Goal: Information Seeking & Learning: Learn about a topic

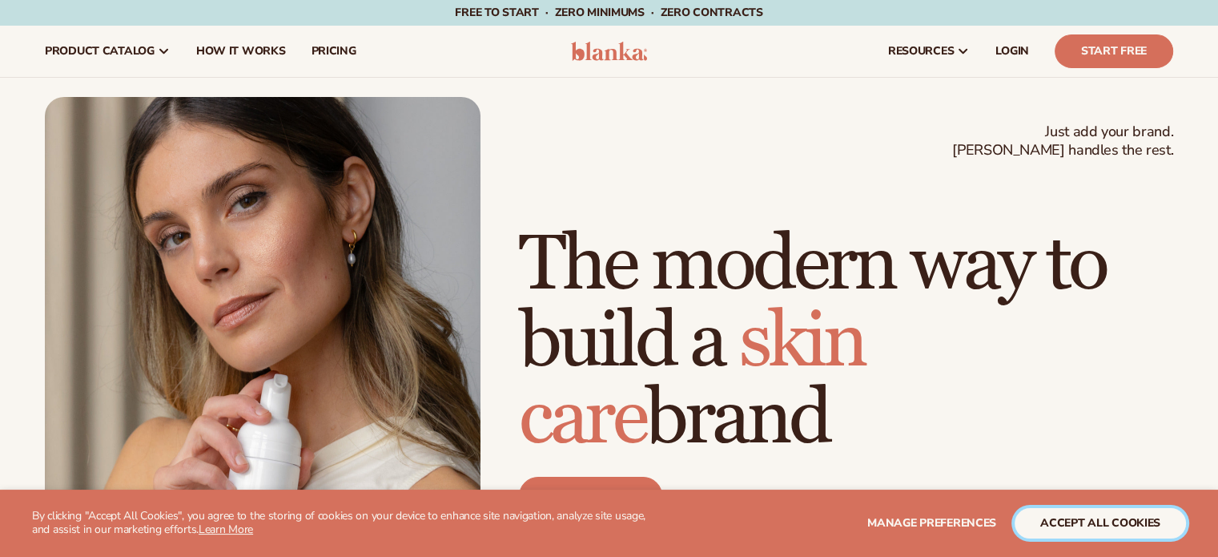
click at [1128, 516] on button "accept all cookies" at bounding box center [1100, 523] width 171 height 30
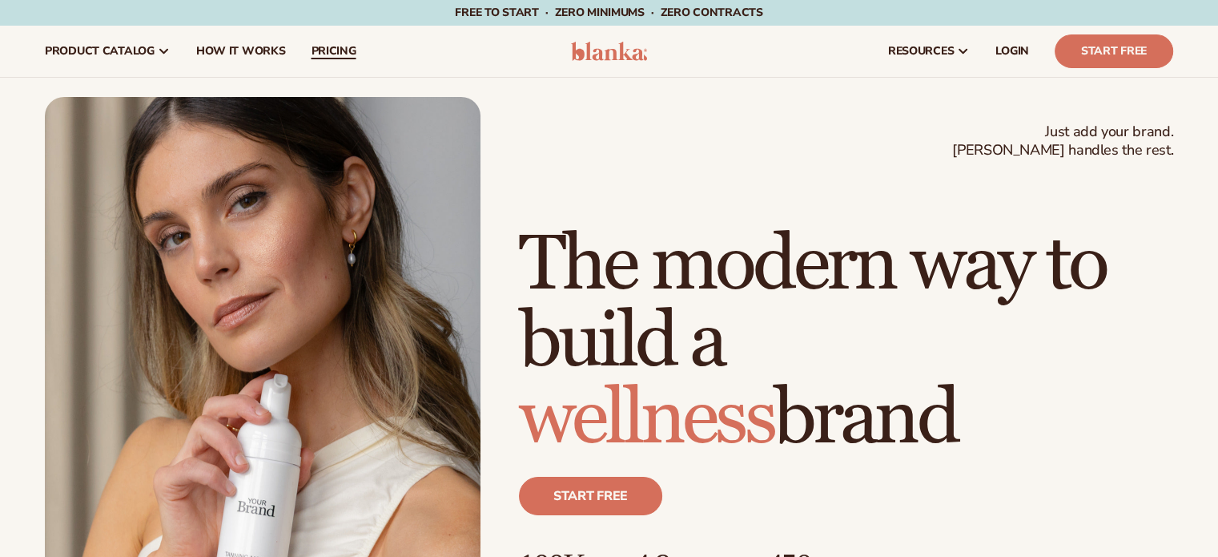
click at [340, 54] on span "pricing" at bounding box center [333, 51] width 45 height 13
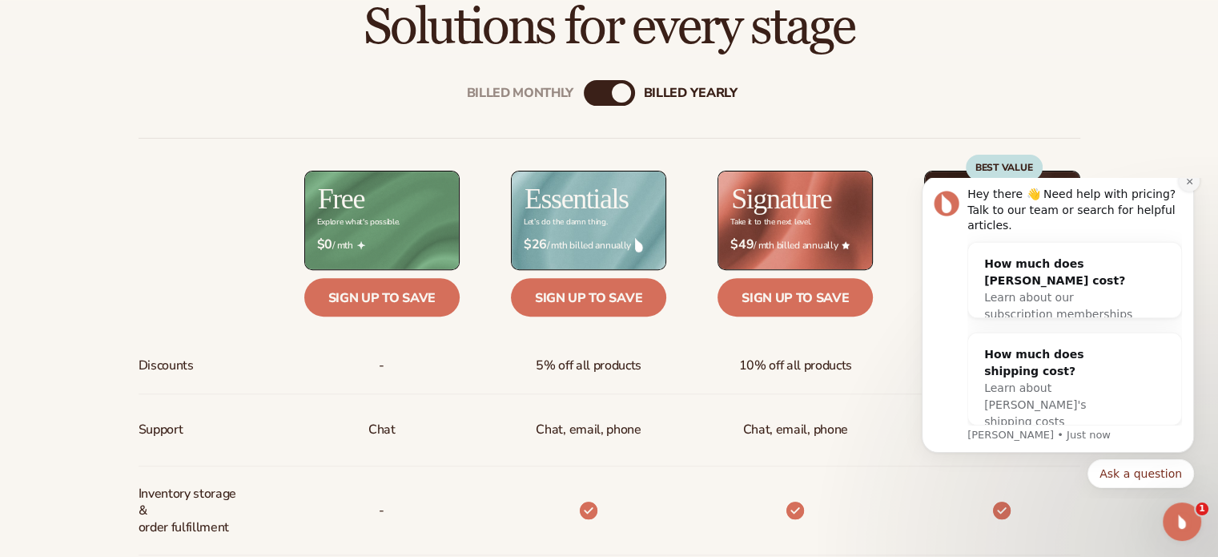
click at [1189, 186] on icon "Dismiss notification" at bounding box center [1190, 181] width 9 height 9
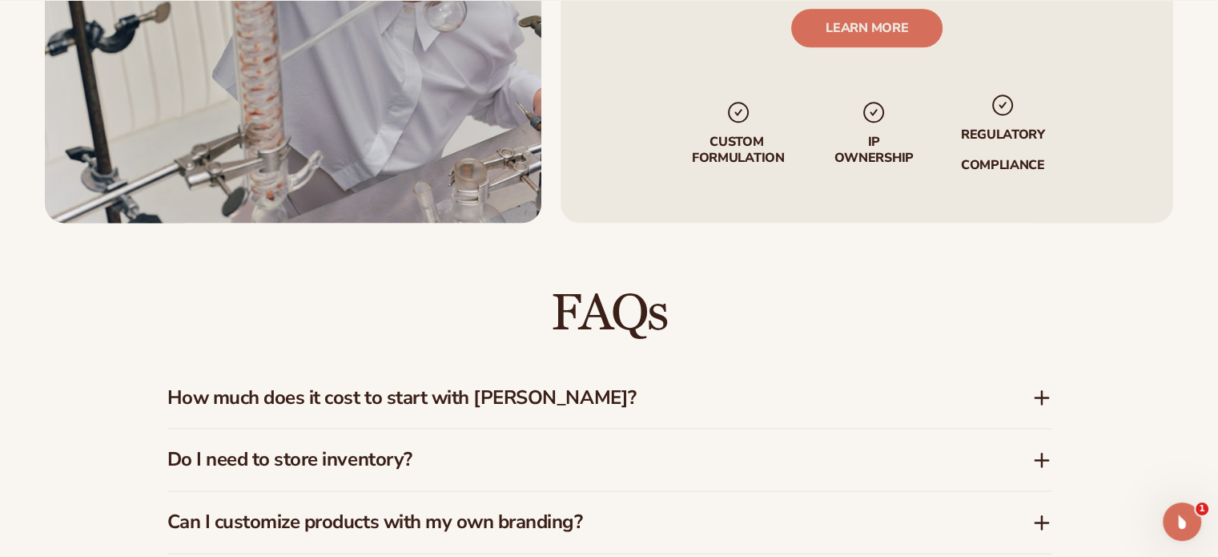
scroll to position [2163, 0]
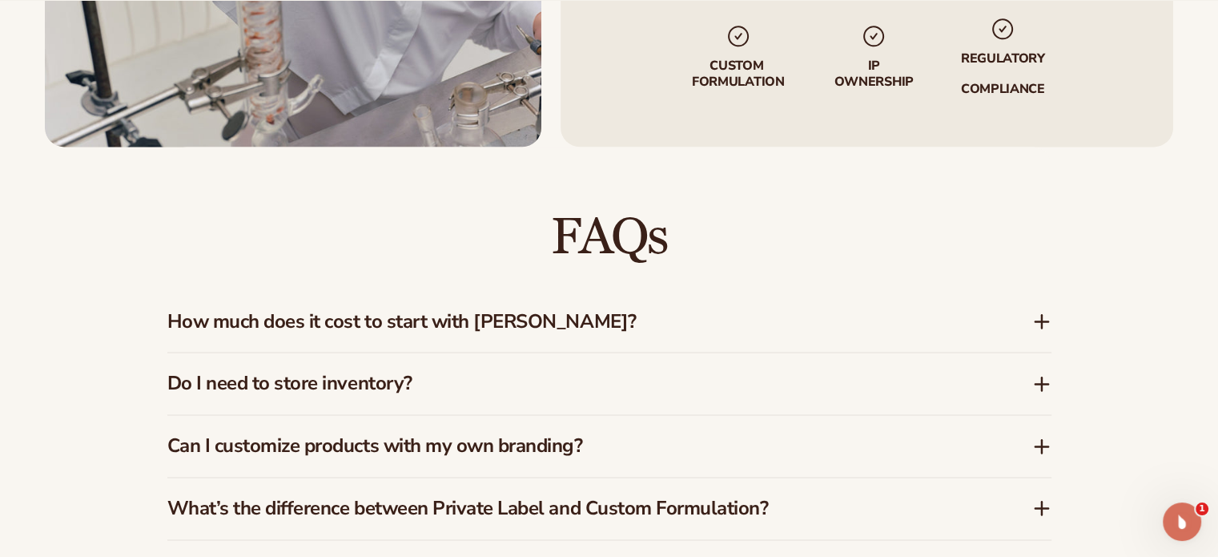
click at [1045, 316] on icon at bounding box center [1042, 321] width 19 height 19
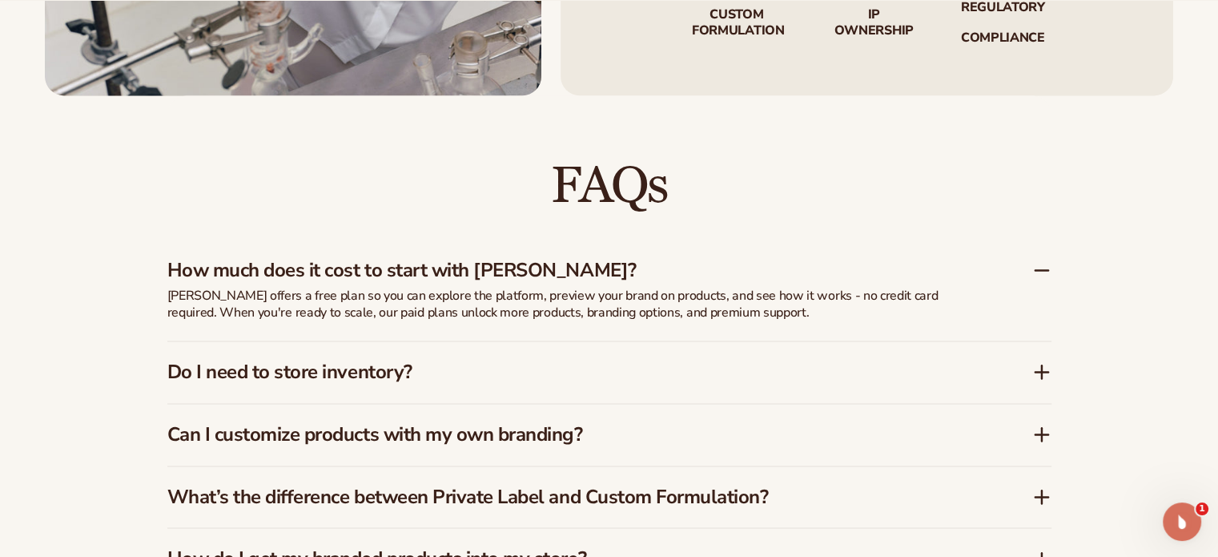
scroll to position [2243, 0]
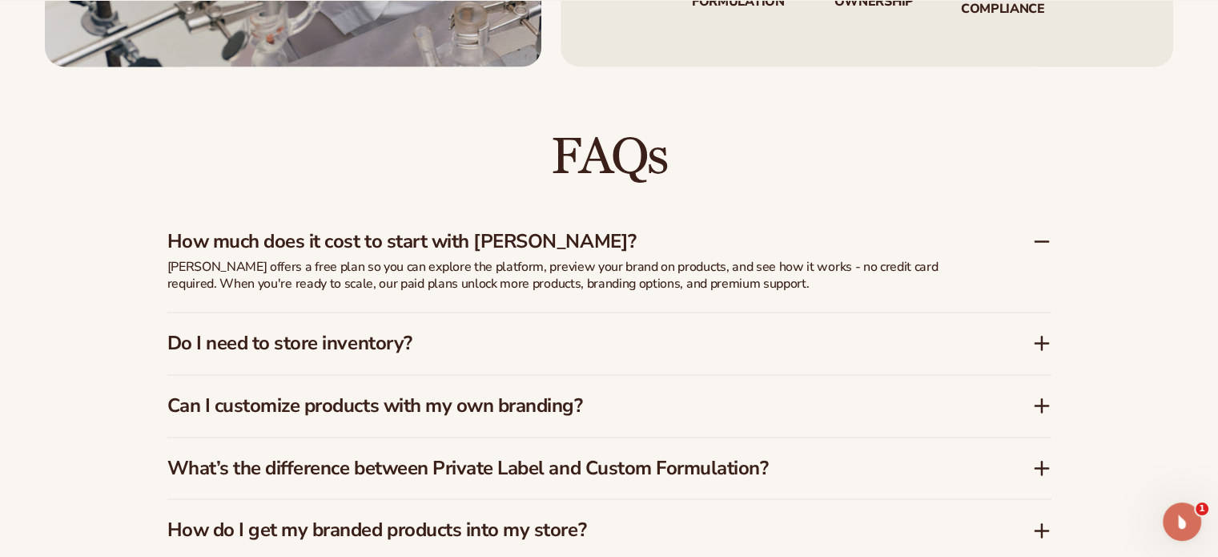
click at [1046, 340] on icon at bounding box center [1042, 342] width 19 height 19
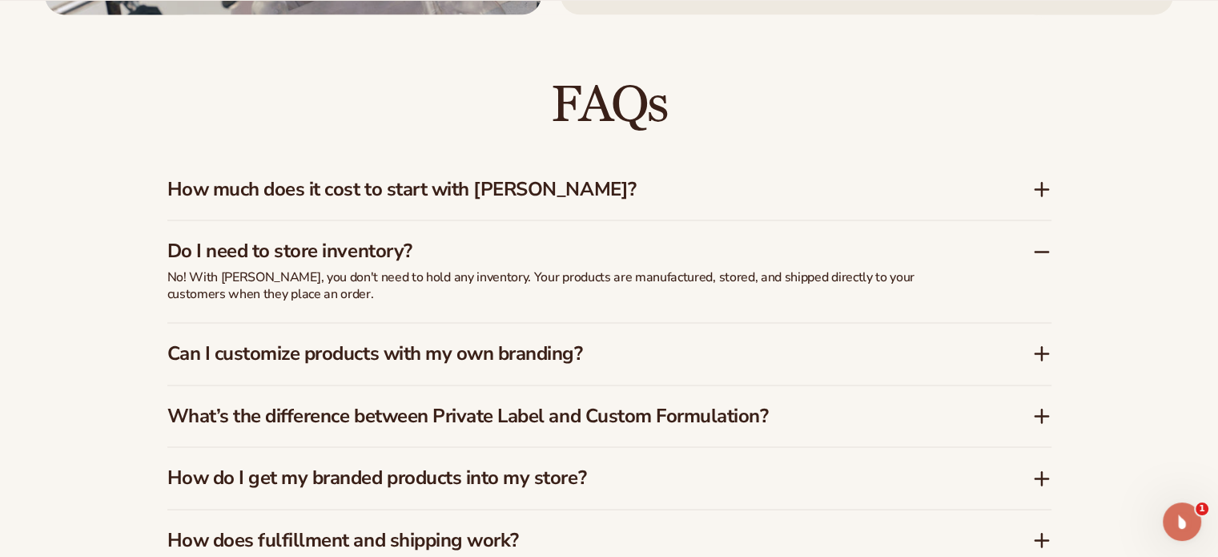
scroll to position [2323, 0]
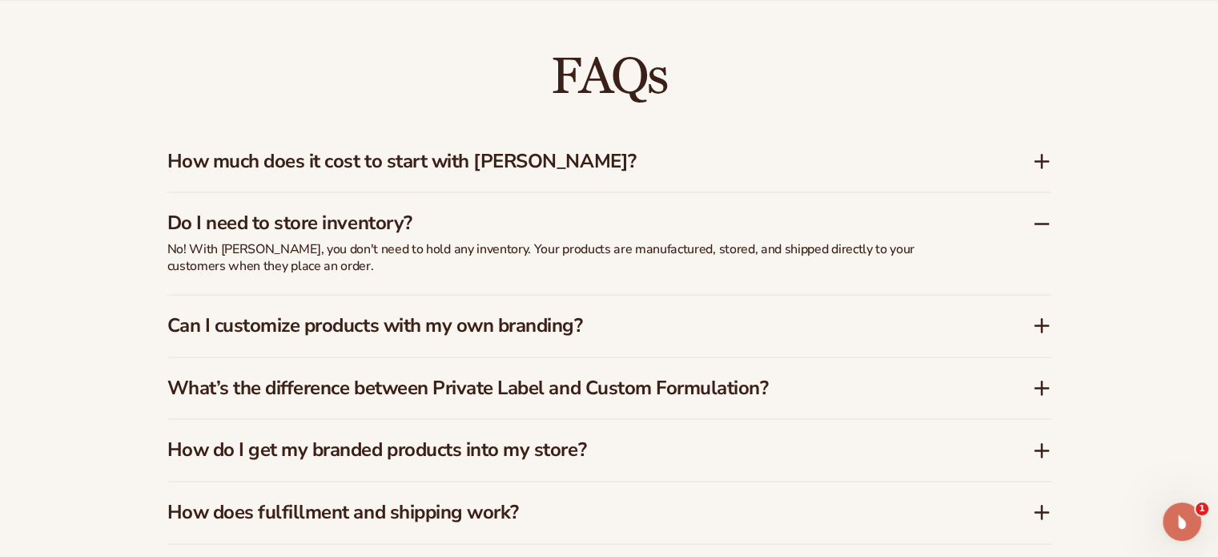
click at [1033, 323] on icon at bounding box center [1042, 325] width 19 height 19
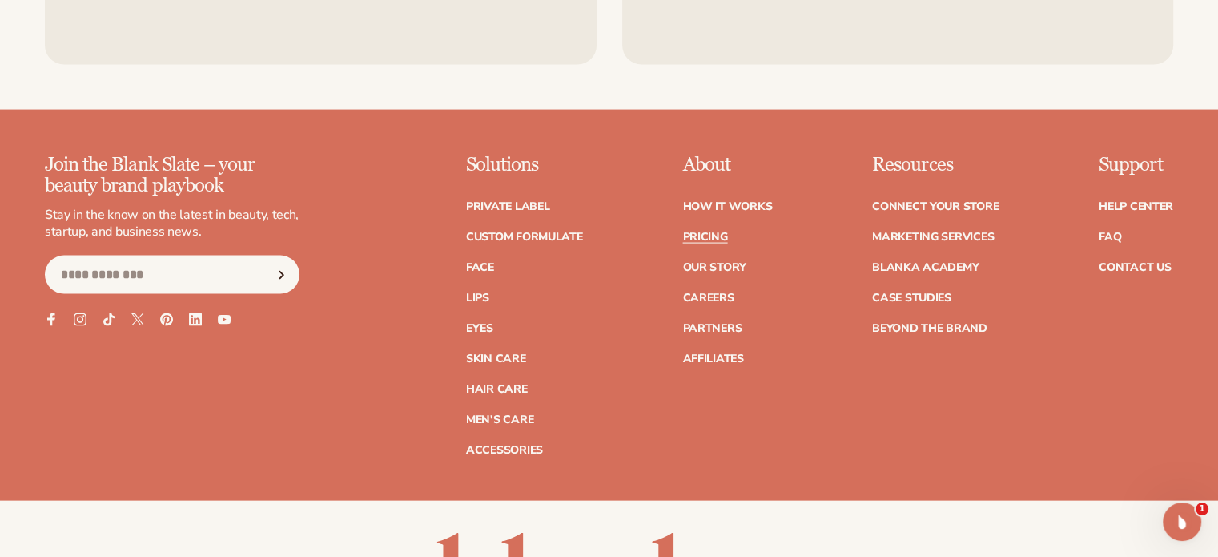
scroll to position [3364, 0]
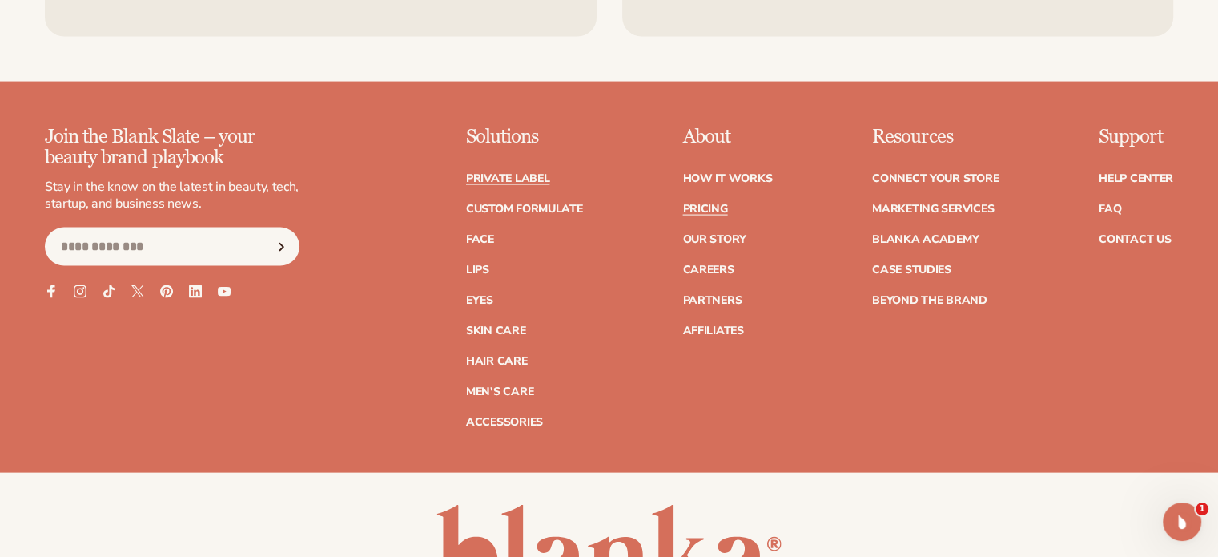
click at [522, 178] on link "Private label" at bounding box center [507, 178] width 83 height 11
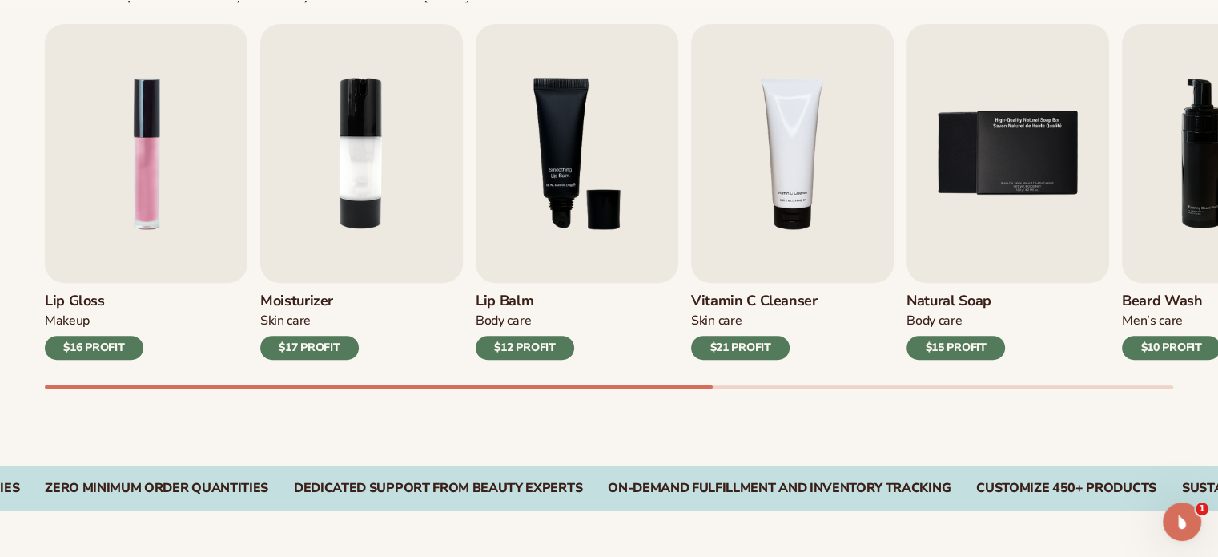
scroll to position [561, 0]
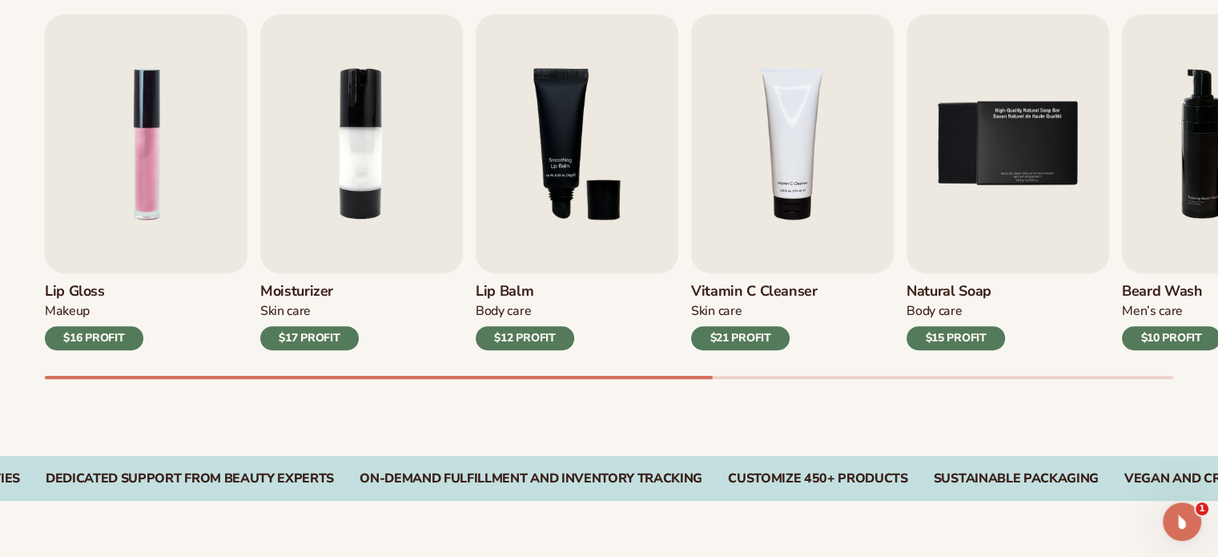
click at [317, 334] on div "$17 PROFIT" at bounding box center [309, 338] width 99 height 24
click at [347, 178] on img "2 / 9" at bounding box center [361, 143] width 203 height 259
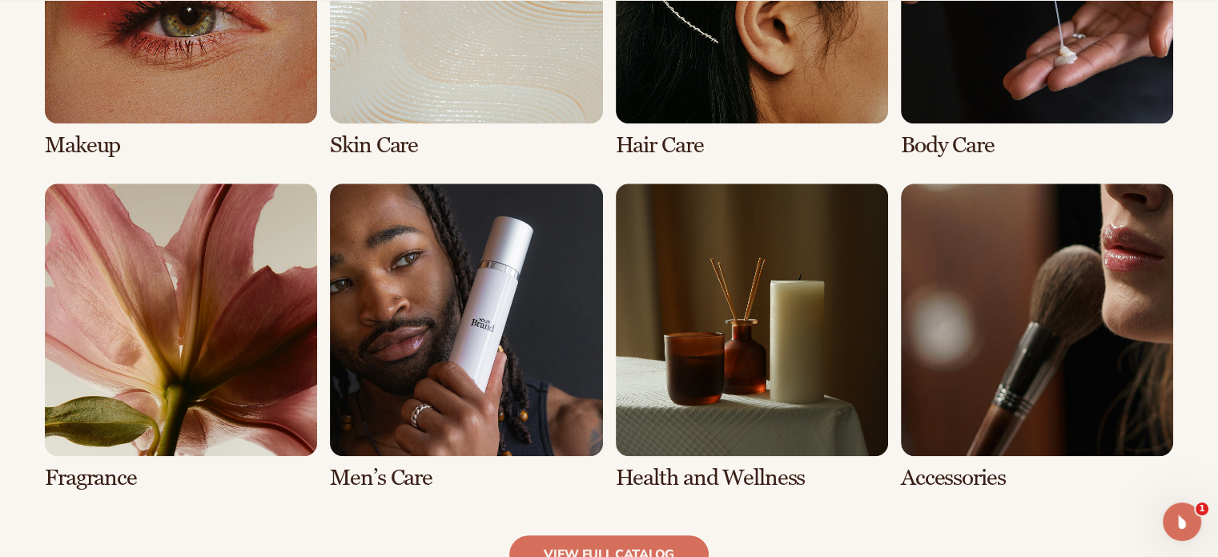
scroll to position [1362, 0]
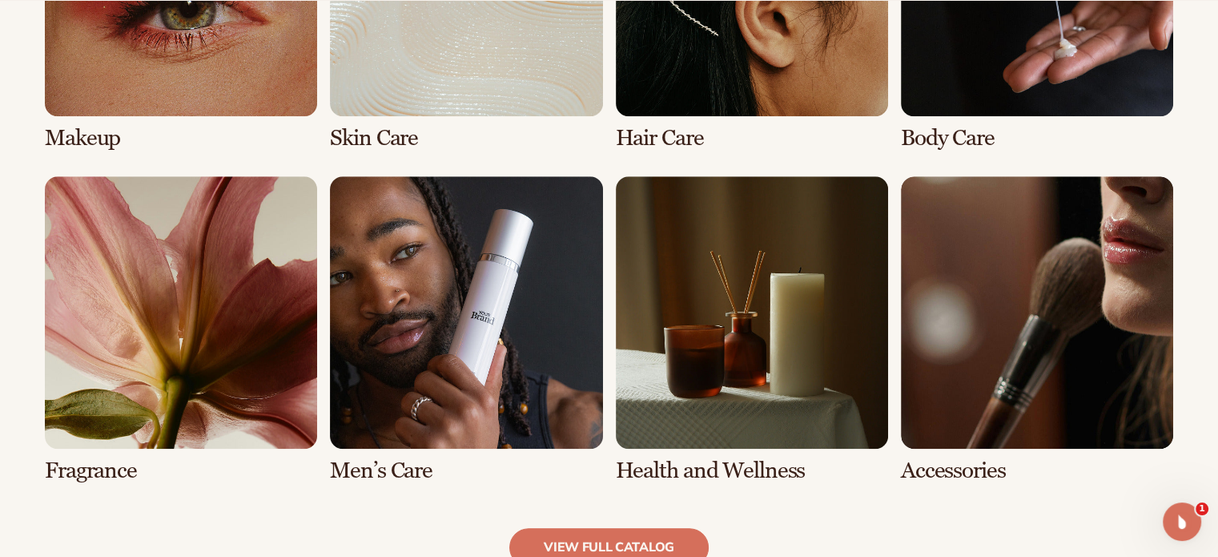
click at [415, 342] on link "6 / 8" at bounding box center [466, 329] width 272 height 307
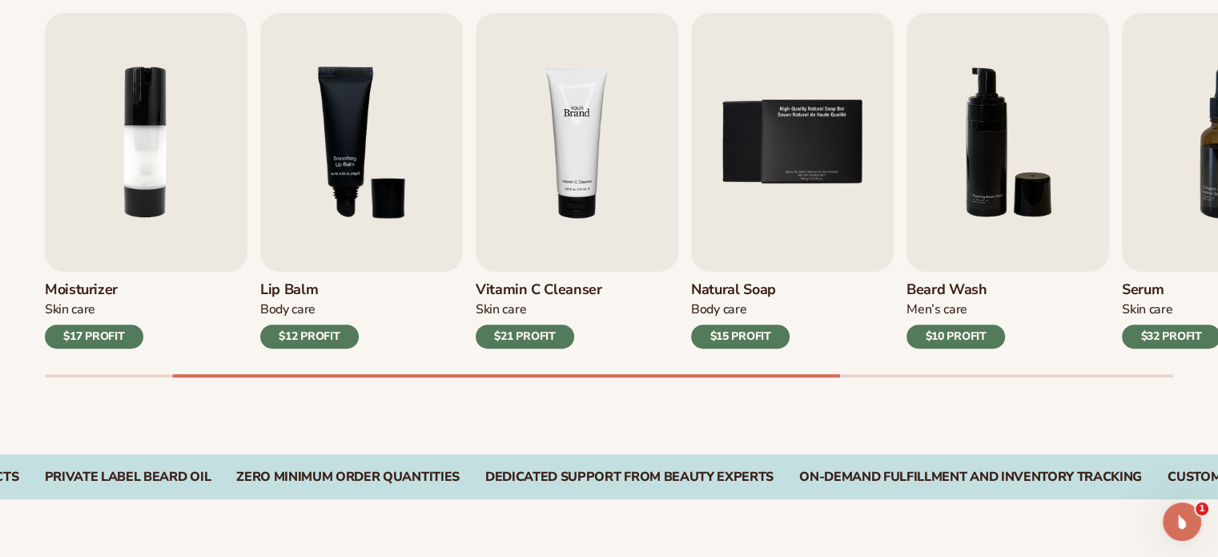
scroll to position [641, 0]
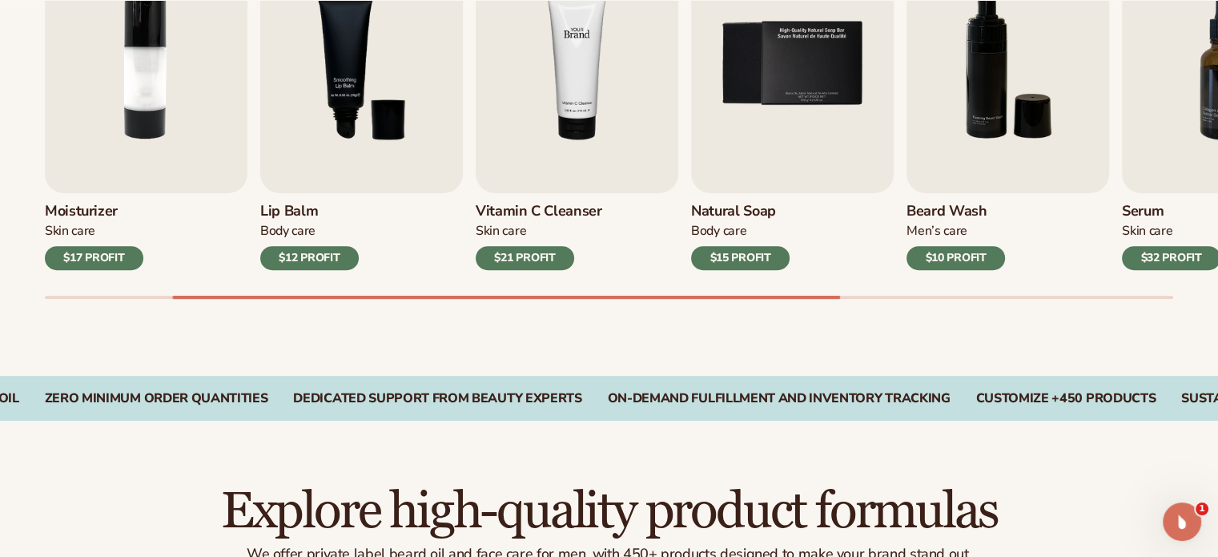
click at [578, 102] on img "4 / 9" at bounding box center [577, 63] width 203 height 259
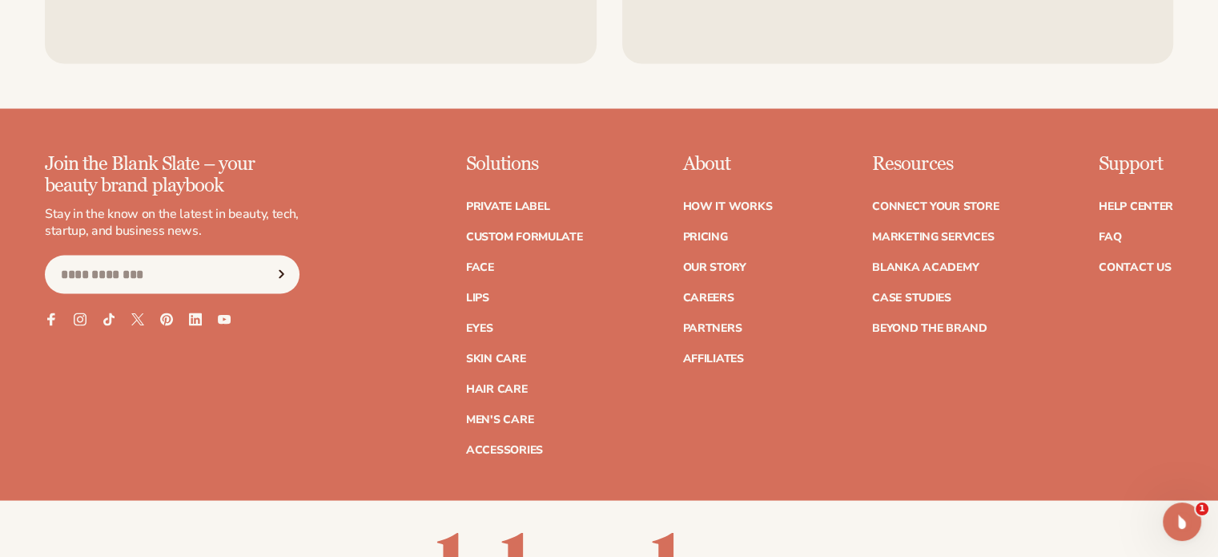
scroll to position [3124, 0]
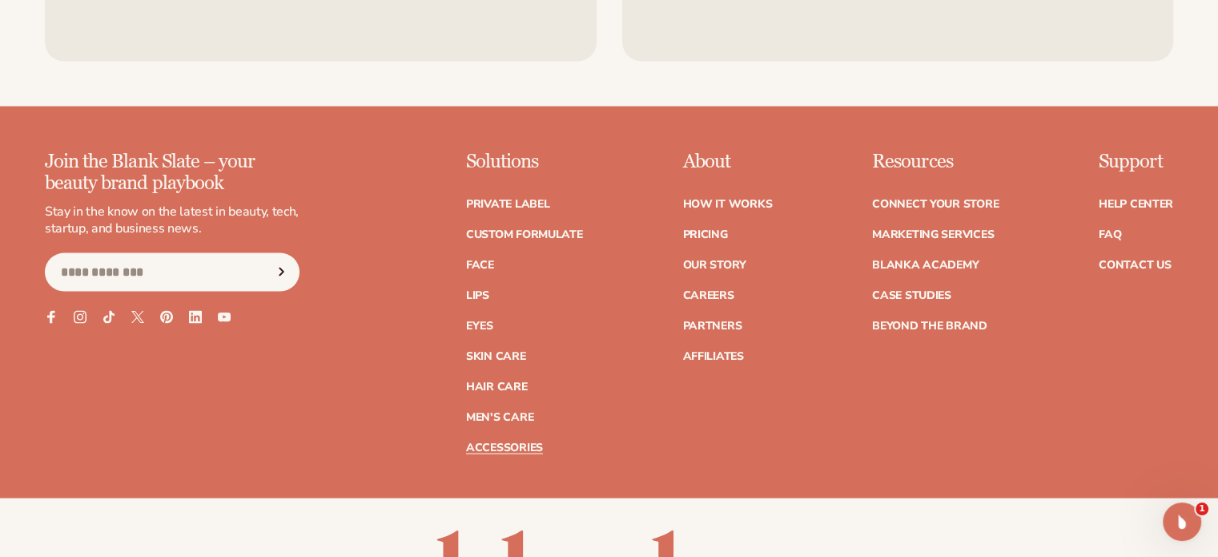
click at [485, 444] on link "Accessories" at bounding box center [504, 447] width 77 height 11
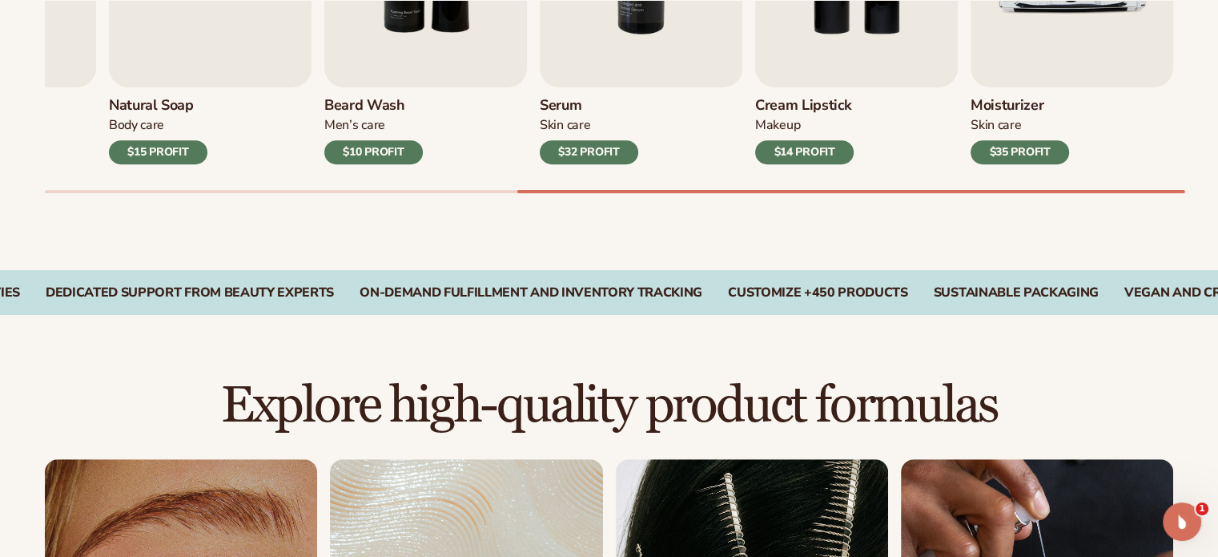
scroll to position [1041, 0]
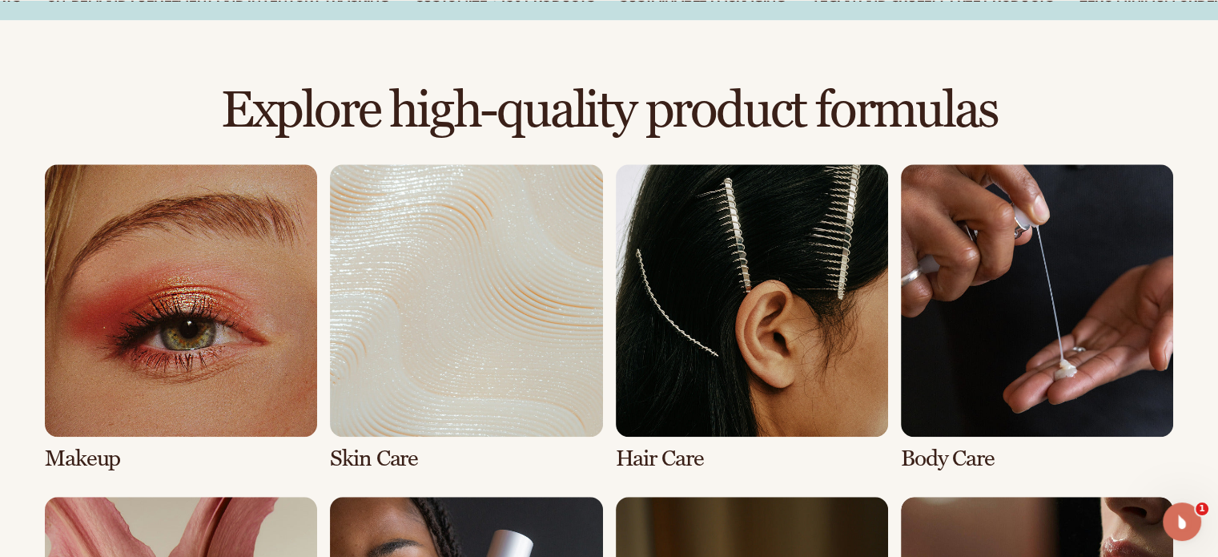
click at [699, 302] on link "3 / 8" at bounding box center [752, 317] width 272 height 307
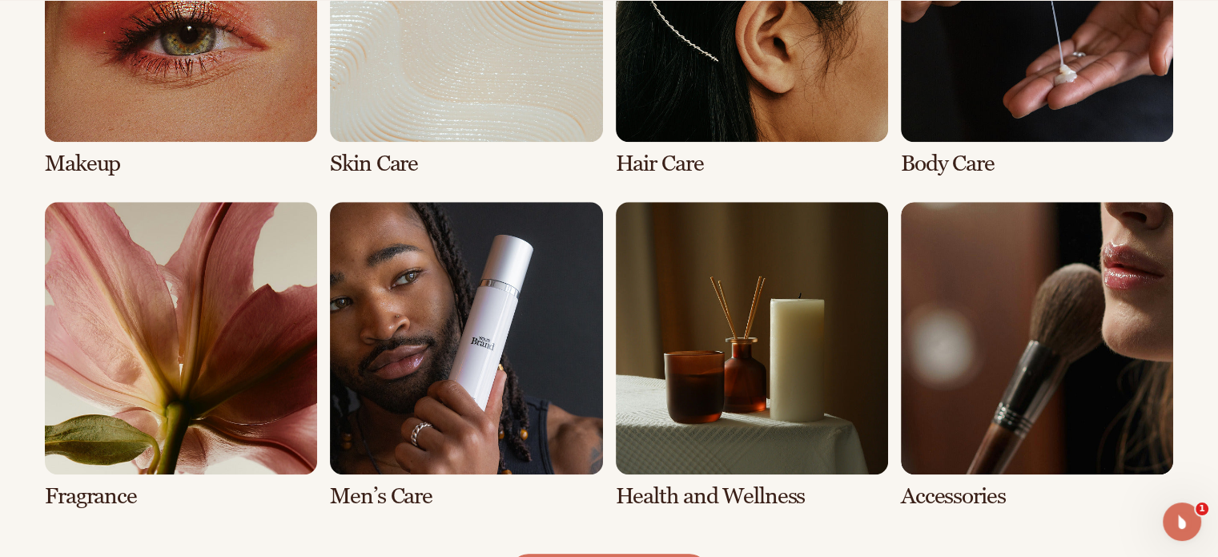
scroll to position [1522, 0]
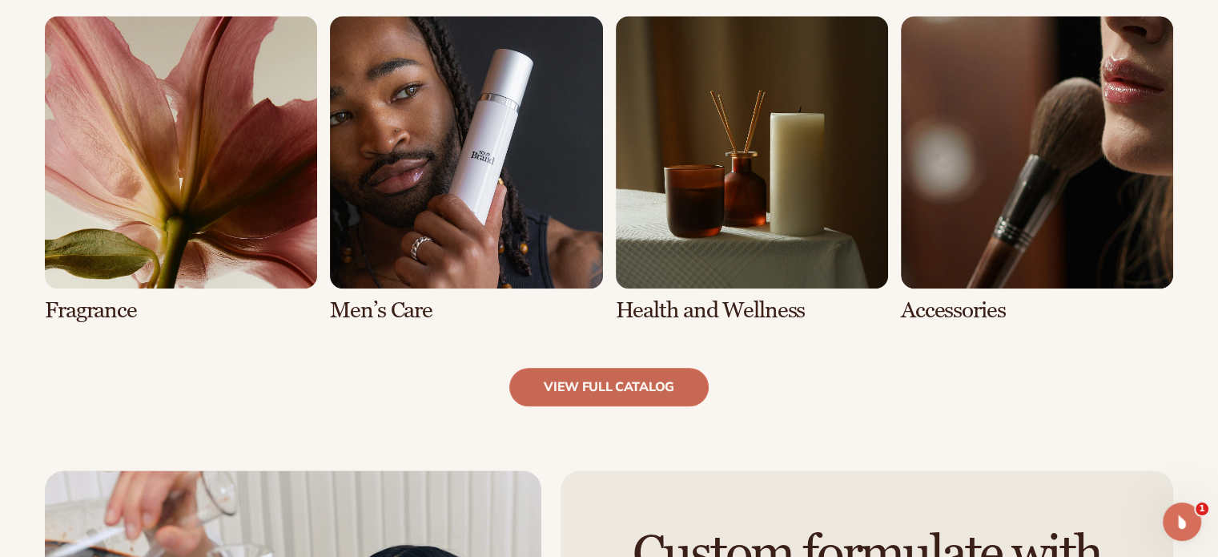
click at [564, 388] on link "view full catalog" at bounding box center [608, 387] width 199 height 38
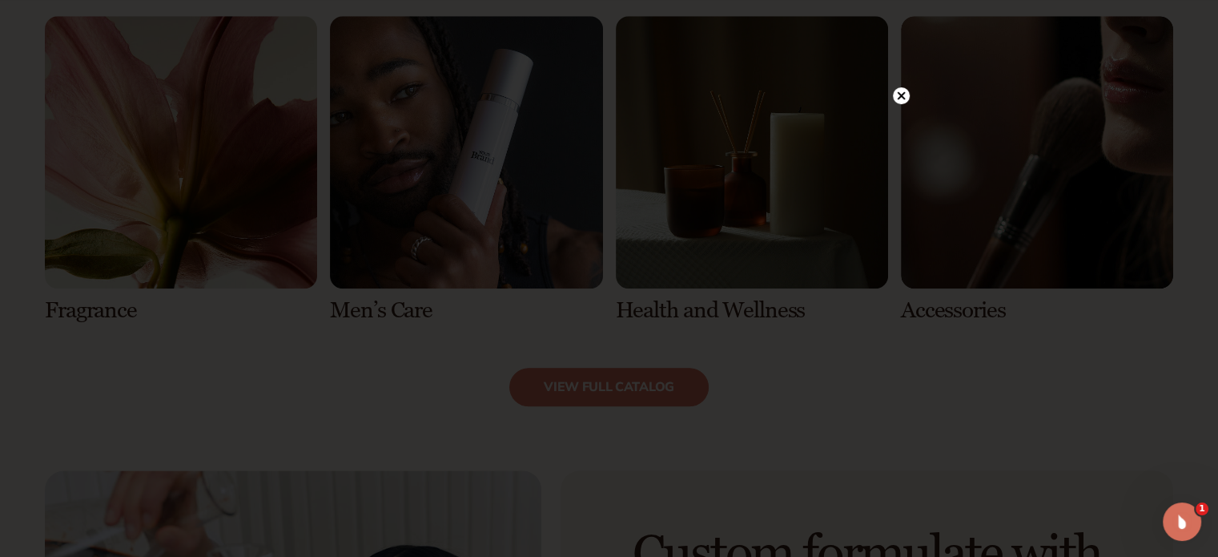
click at [904, 87] on div at bounding box center [901, 96] width 17 height 28
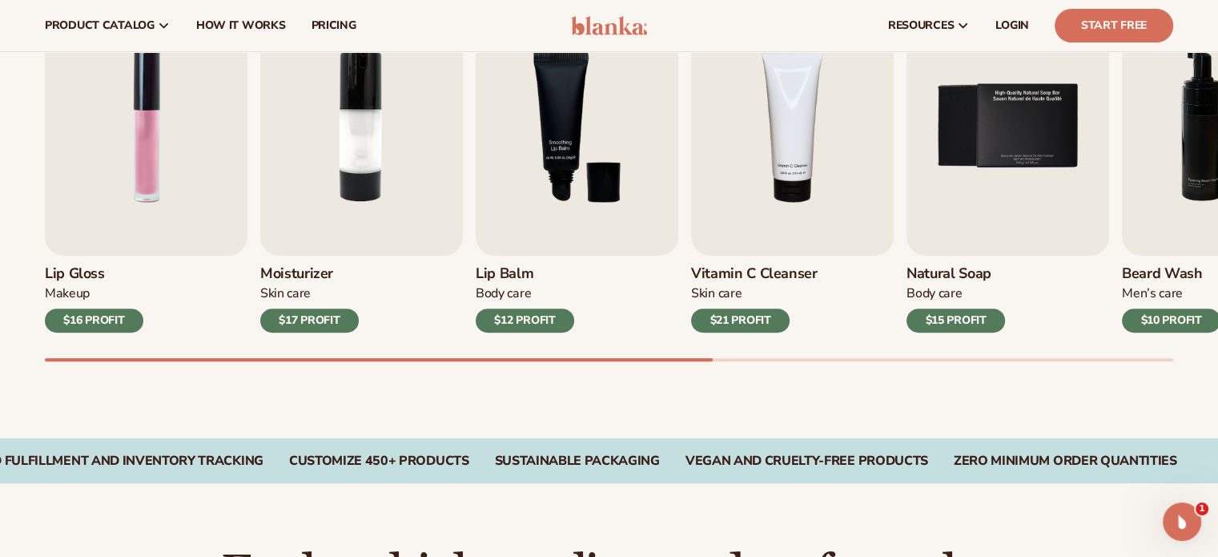
scroll to position [481, 0]
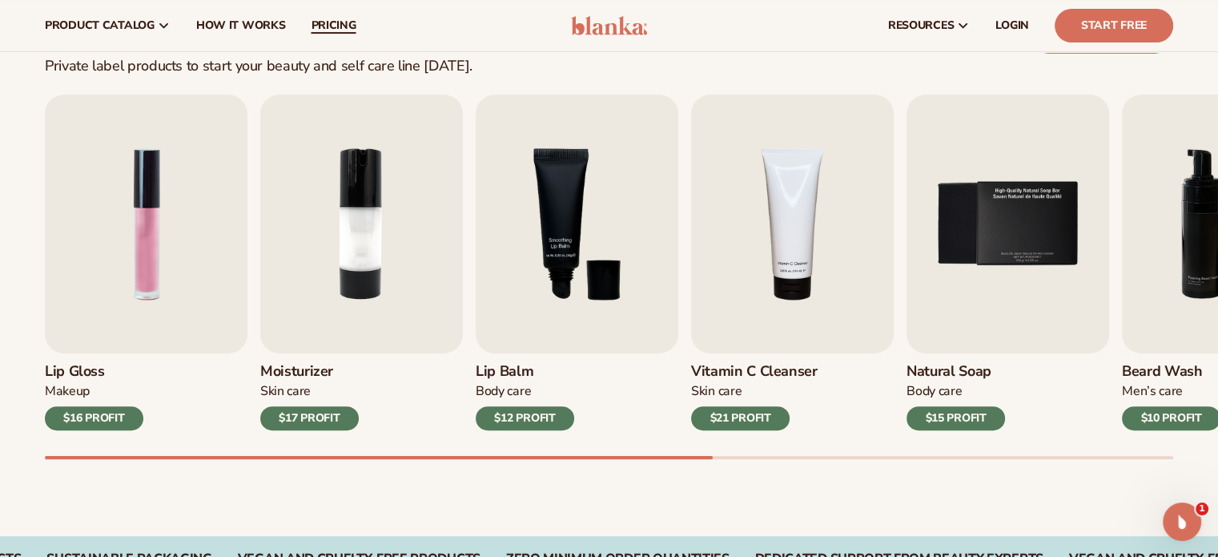
click at [343, 22] on span "pricing" at bounding box center [333, 25] width 45 height 13
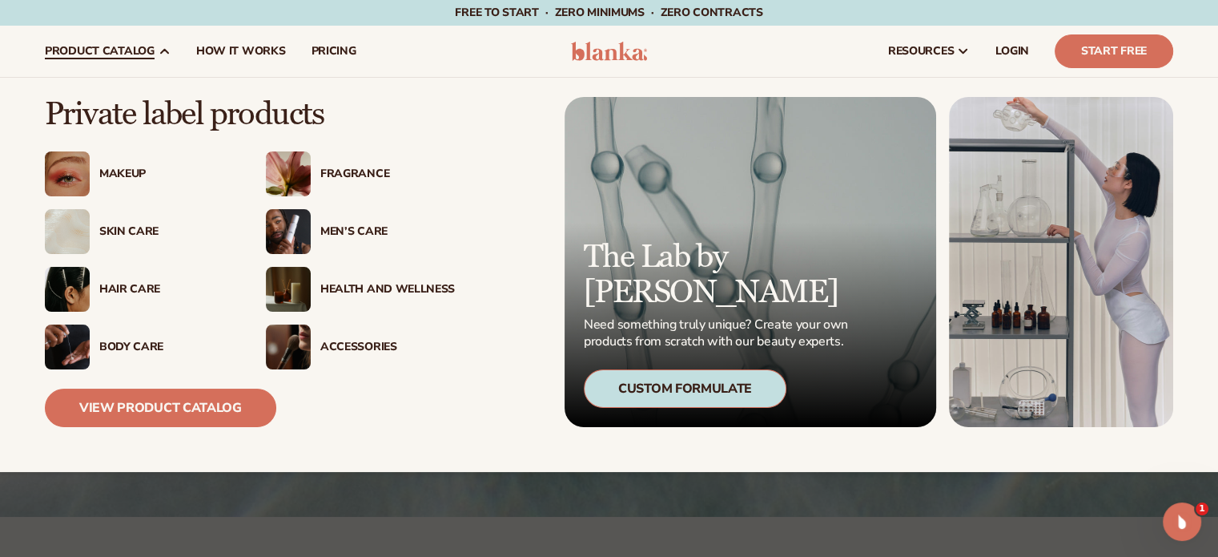
click at [308, 222] on img at bounding box center [288, 231] width 45 height 45
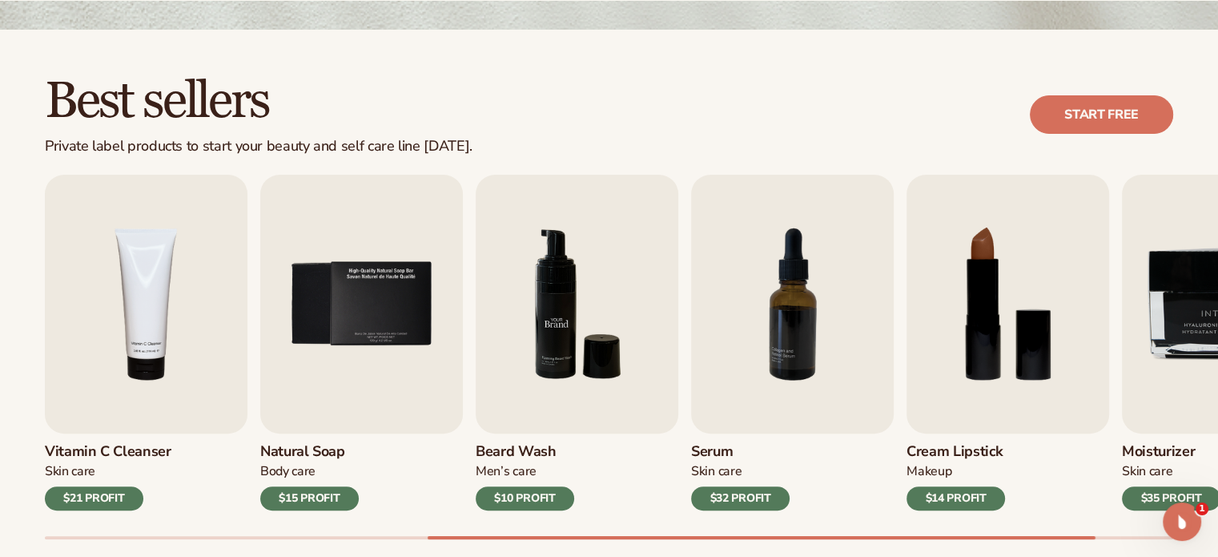
click at [553, 343] on img "6 / 9" at bounding box center [577, 304] width 203 height 259
click at [548, 493] on div "$10 PROFIT" at bounding box center [525, 498] width 99 height 24
